Goal: Task Accomplishment & Management: Use online tool/utility

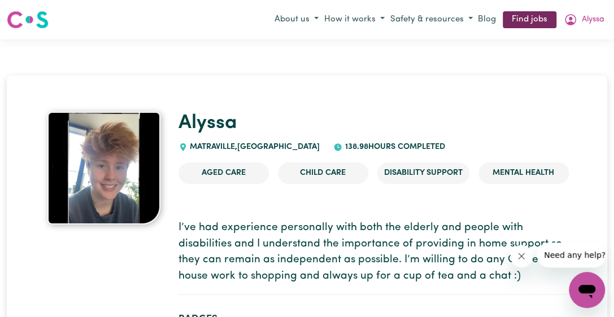
click at [510, 23] on link "Find jobs" at bounding box center [529, 19] width 54 height 17
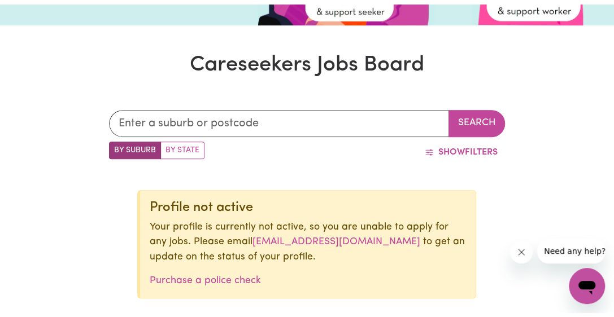
scroll to position [221, 0]
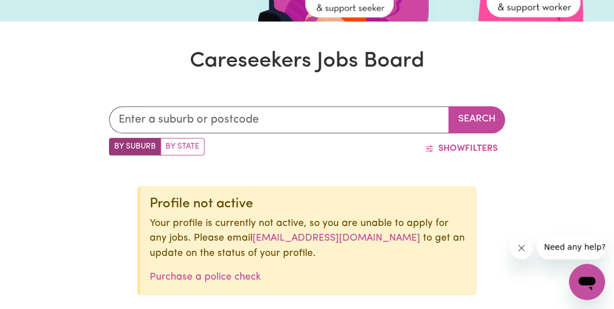
click at [177, 149] on label "By State" at bounding box center [182, 146] width 44 height 17
click at [116, 145] on input "By State" at bounding box center [112, 141] width 7 height 7
radio input "true"
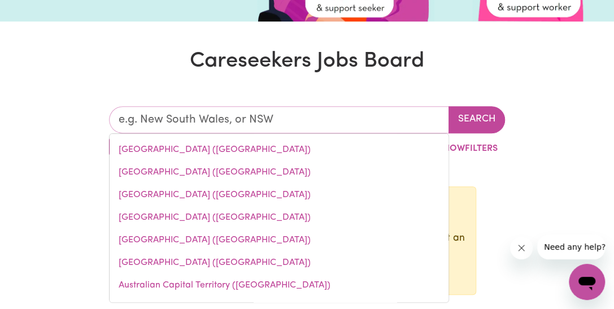
click at [194, 115] on input "text" at bounding box center [279, 119] width 340 height 27
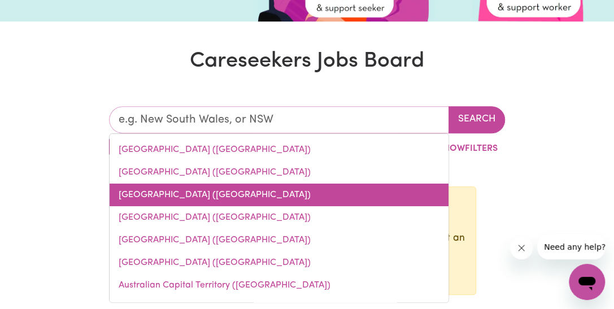
click at [178, 188] on link "[GEOGRAPHIC_DATA] ([GEOGRAPHIC_DATA])" at bounding box center [278, 194] width 339 height 23
type input "[GEOGRAPHIC_DATA] ([GEOGRAPHIC_DATA])"
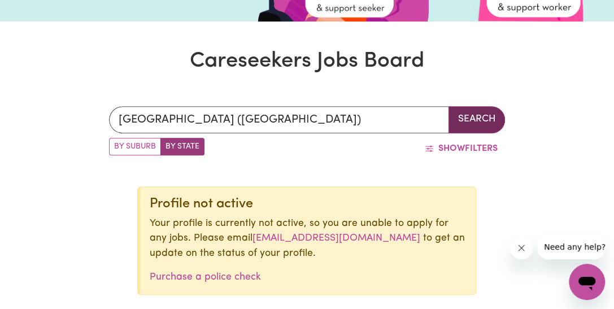
click at [487, 126] on button "Search" at bounding box center [476, 119] width 56 height 27
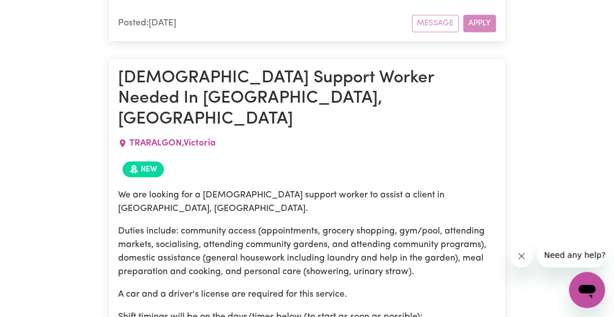
scroll to position [2336, 0]
